Goal: Task Accomplishment & Management: Use online tool/utility

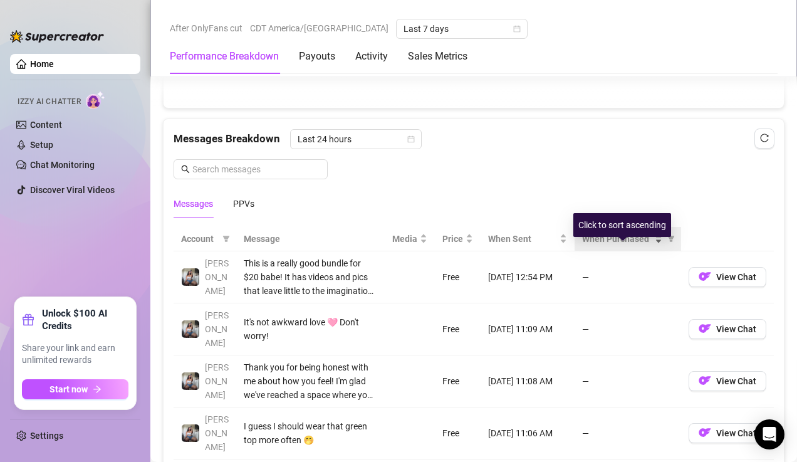
scroll to position [1058, 0]
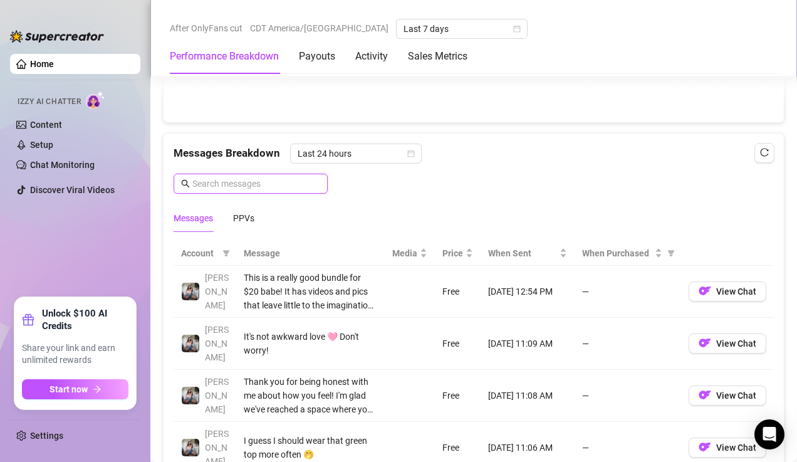
click at [290, 182] on input "text" at bounding box center [256, 184] width 128 height 14
click at [334, 155] on span "Last 24 hours" at bounding box center [356, 153] width 116 height 19
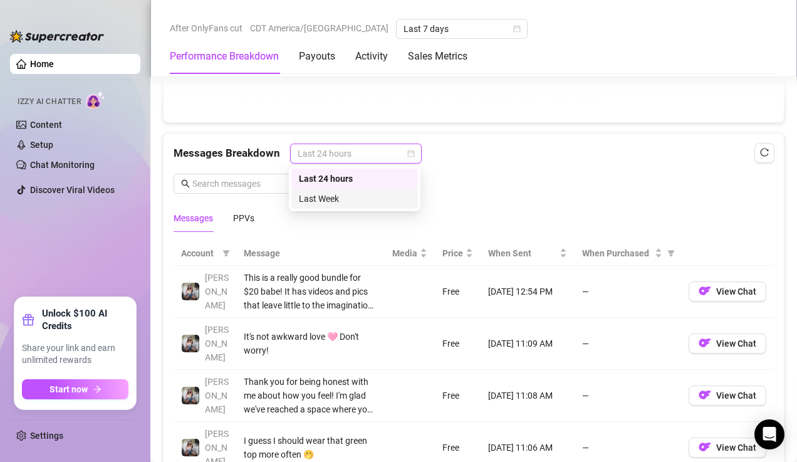
click at [298, 222] on div "Messages PPVs" at bounding box center [473, 218] width 600 height 29
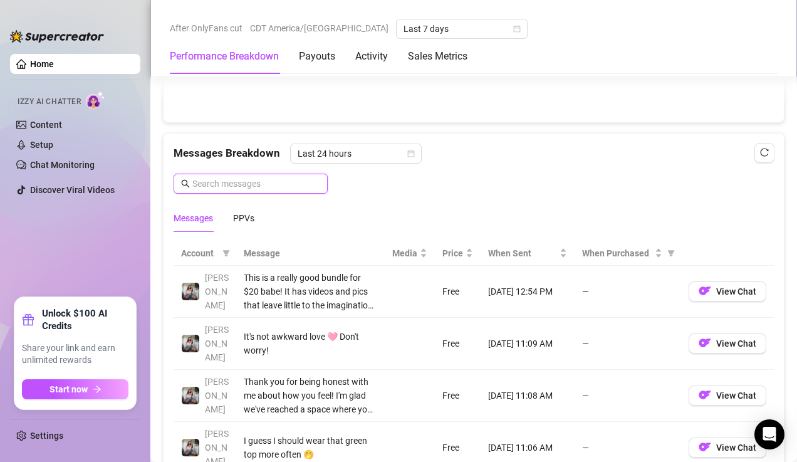
click at [253, 182] on input "text" at bounding box center [256, 184] width 128 height 14
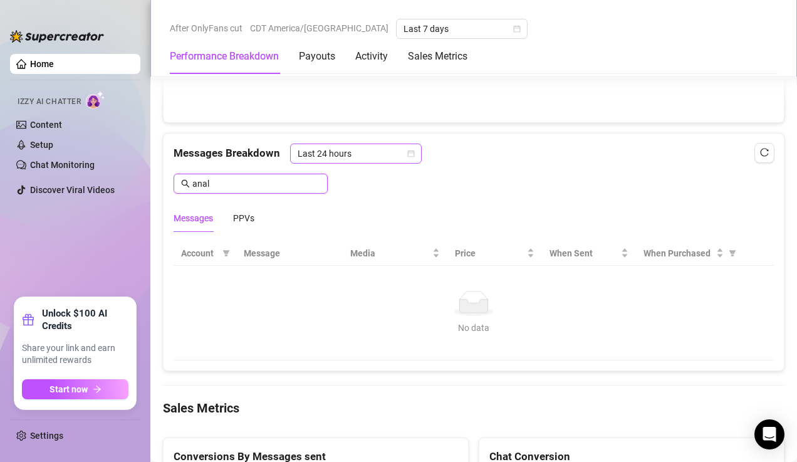
click at [365, 153] on span "Last 24 hours" at bounding box center [356, 153] width 116 height 19
type input "anal"
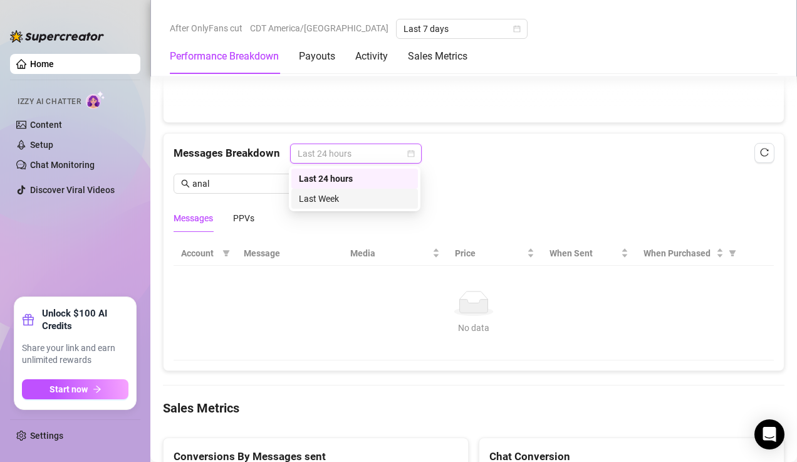
click at [342, 194] on div "Last Week" at bounding box center [354, 199] width 111 height 14
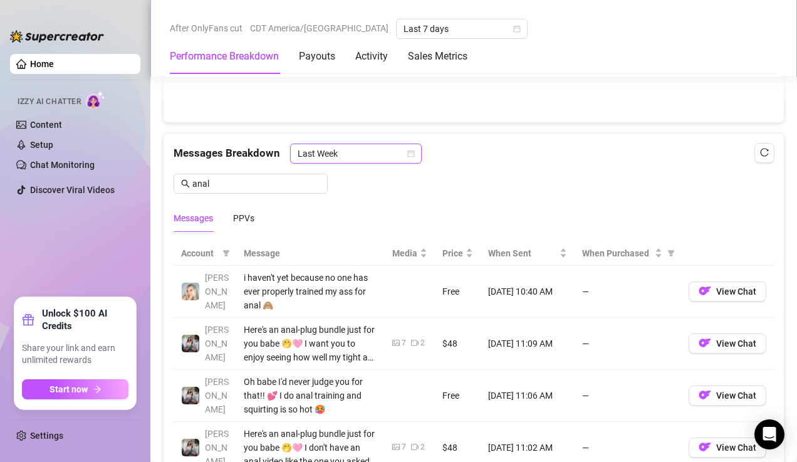
click at [296, 173] on div "Messages Breakdown Last Week Last Week anal Messages PPVs" at bounding box center [473, 187] width 600 height 88
click at [294, 178] on input "anal" at bounding box center [256, 184] width 128 height 14
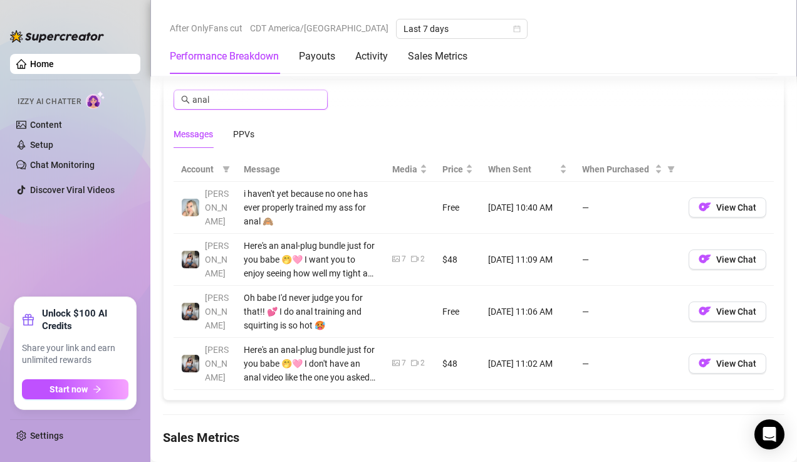
scroll to position [1158, 0]
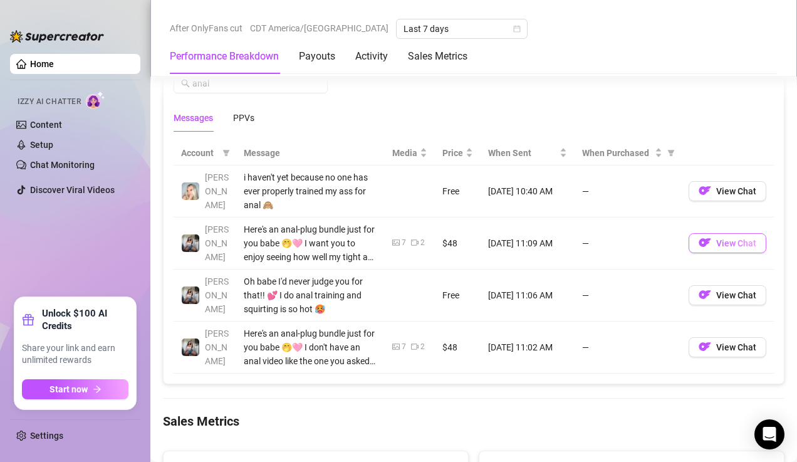
click at [715, 244] on button "View Chat" at bounding box center [727, 243] width 78 height 20
